Goal: Find specific page/section: Find specific page/section

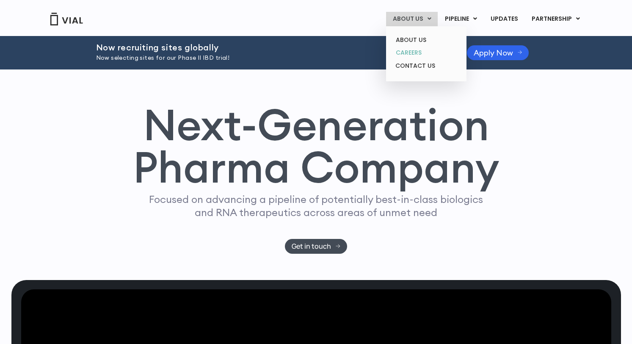
click at [407, 51] on link "CAREERS" at bounding box center [426, 52] width 74 height 13
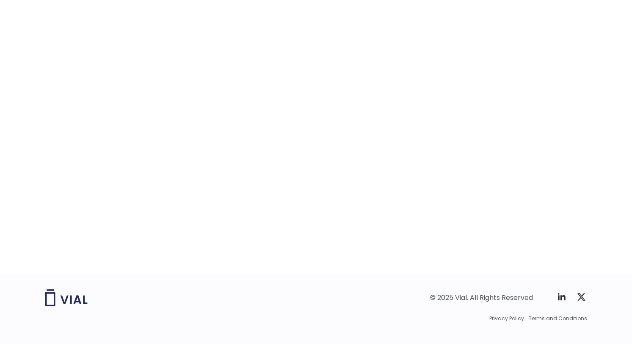
scroll to position [1307, 0]
